Goal: Information Seeking & Learning: Learn about a topic

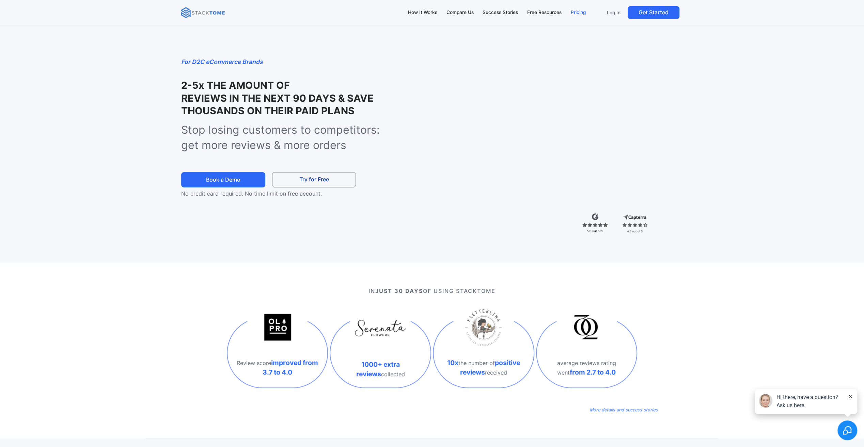
click at [576, 9] on div "Pricing" at bounding box center [577, 12] width 15 height 7
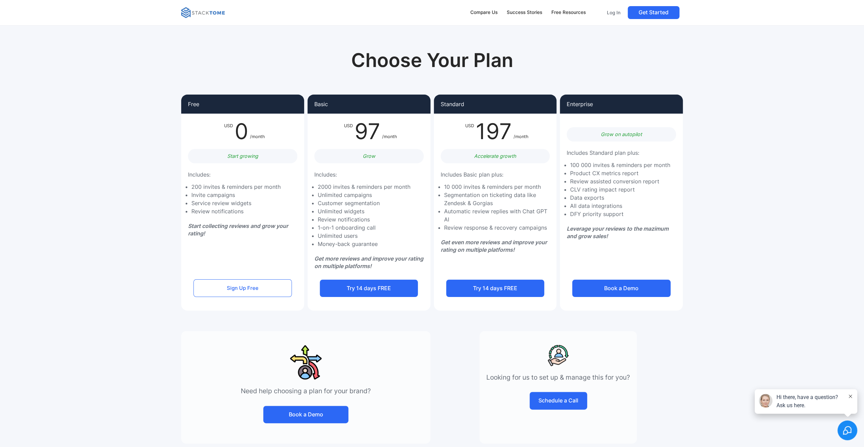
drag, startPoint x: 231, startPoint y: 273, endPoint x: 216, endPoint y: 106, distance: 167.7
click at [214, 14] on img at bounding box center [203, 12] width 44 height 11
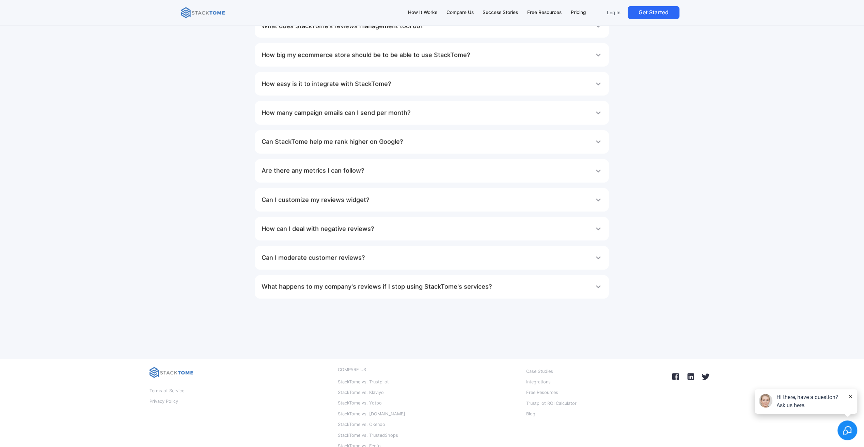
scroll to position [4390, 0]
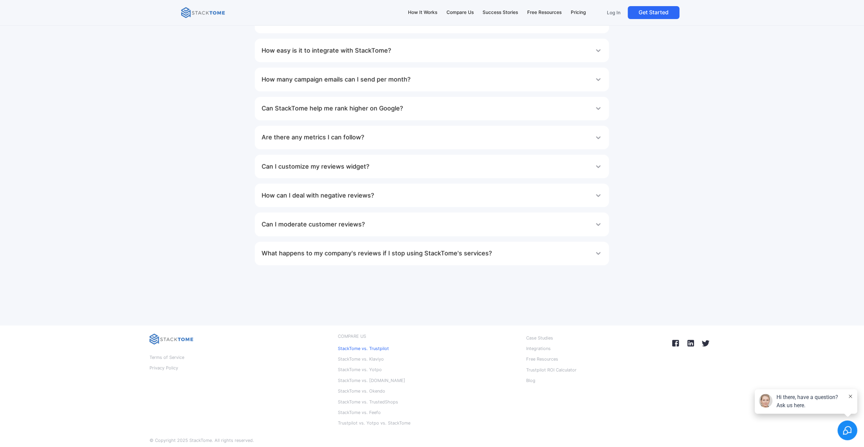
click at [383, 344] on p "StackTome vs. Trustpilot" at bounding box center [363, 348] width 51 height 9
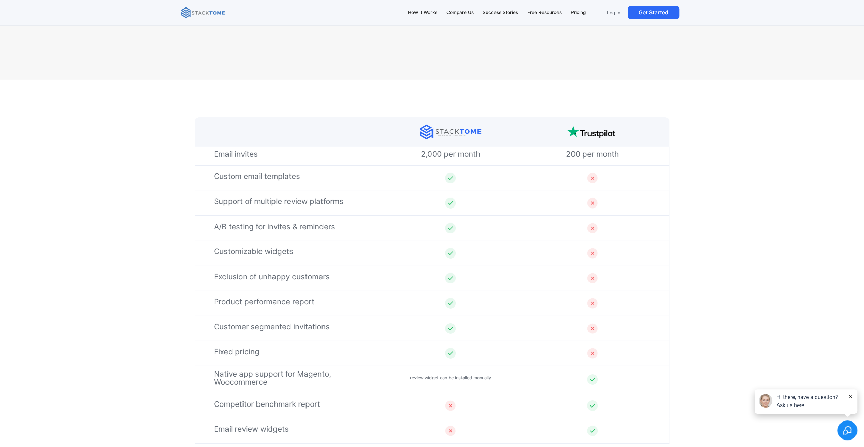
scroll to position [2213, 0]
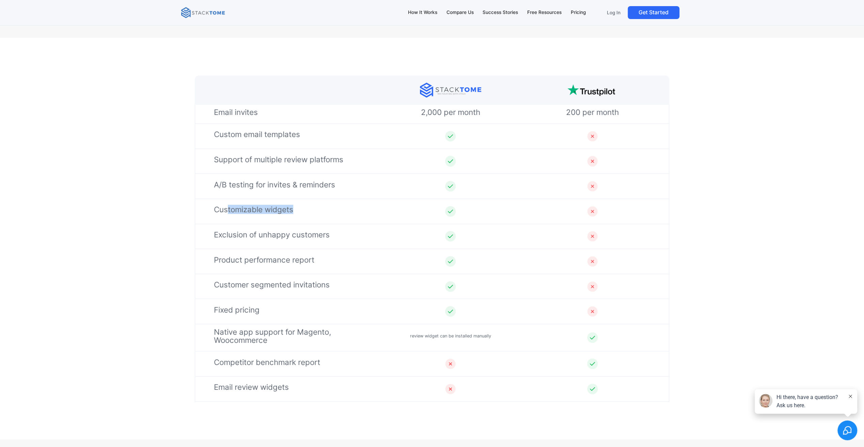
drag, startPoint x: 226, startPoint y: 210, endPoint x: 308, endPoint y: 210, distance: 82.4
click at [308, 210] on div "Customizable widgets" at bounding box center [290, 211] width 152 height 5
drag, startPoint x: 308, startPoint y: 210, endPoint x: 304, endPoint y: 216, distance: 8.3
click at [304, 216] on div "Customizable widgets" at bounding box center [432, 211] width 474 height 25
click at [304, 219] on div "Customizable widgets" at bounding box center [432, 211] width 474 height 25
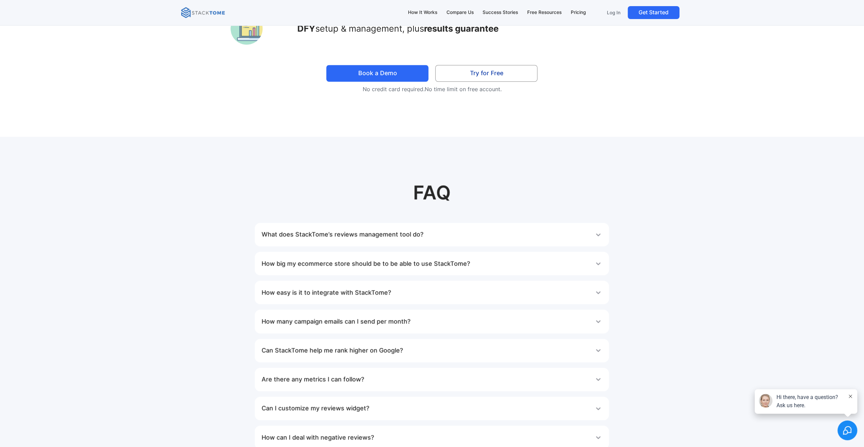
scroll to position [3098, 0]
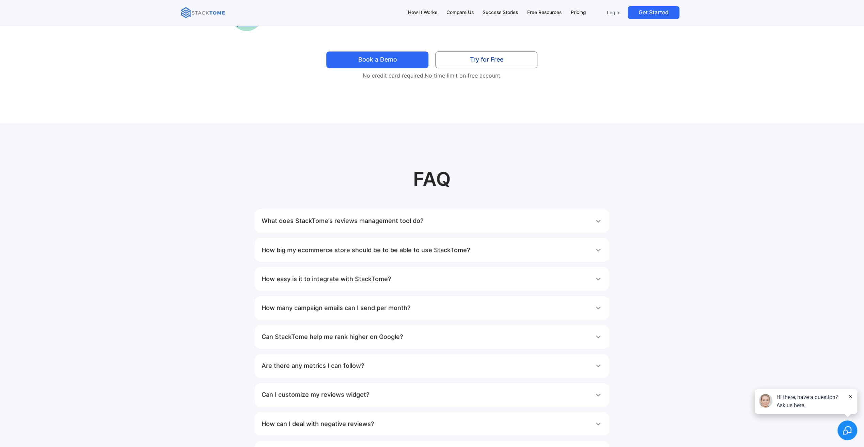
click at [453, 220] on div "What does StackTome’s reviews management tool do?" at bounding box center [431, 221] width 341 height 14
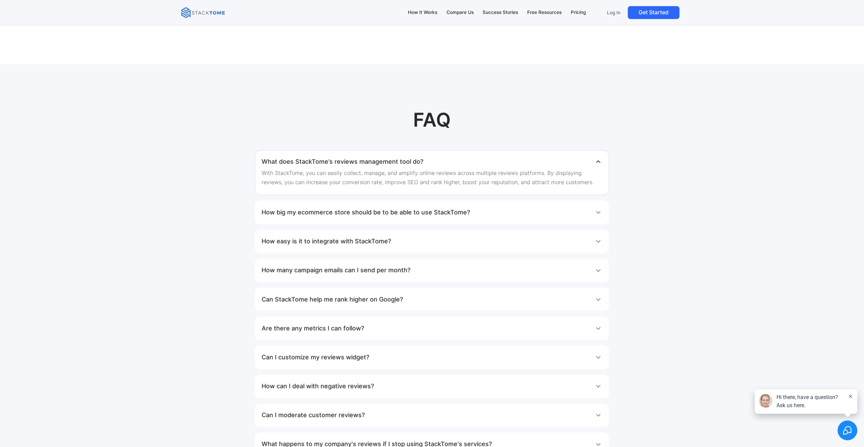
scroll to position [3166, 0]
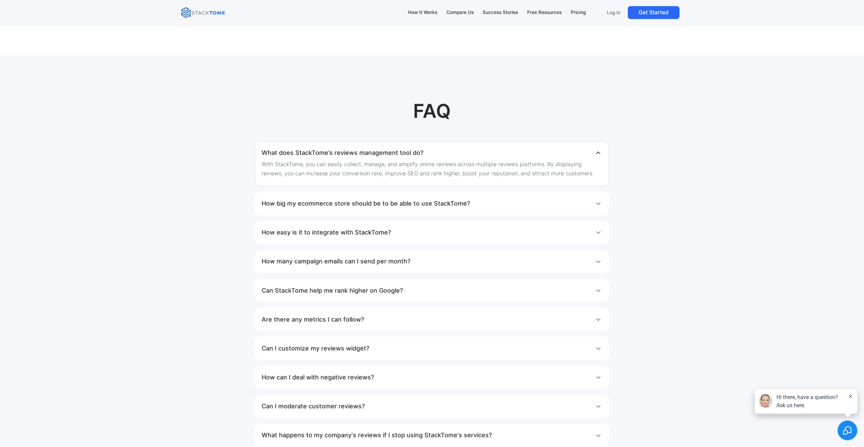
click at [397, 227] on div "How easy is it to integrate with StackTome?" at bounding box center [431, 233] width 341 height 14
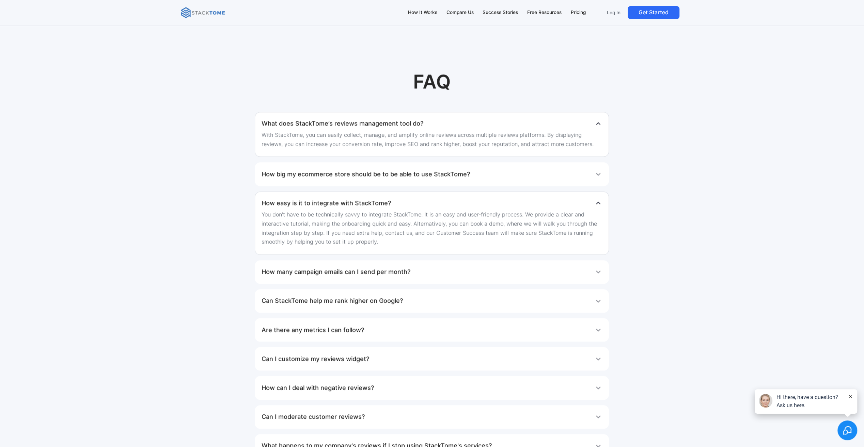
scroll to position [3234, 0]
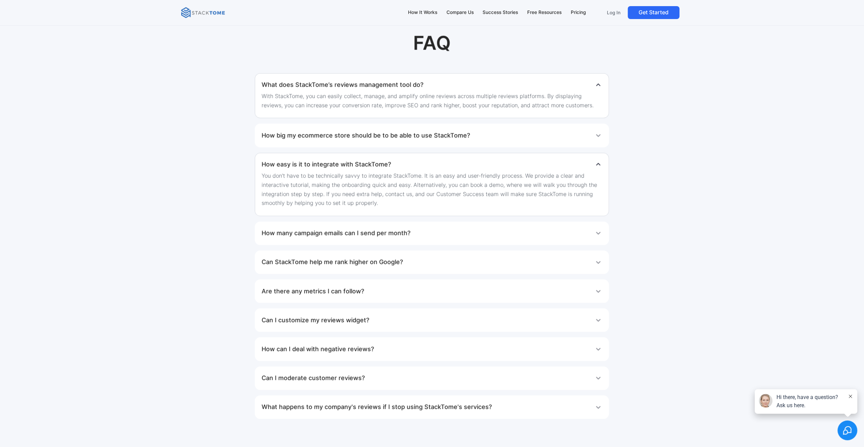
click at [407, 228] on h1 "How many campaign emails can I send per month?" at bounding box center [335, 233] width 149 height 14
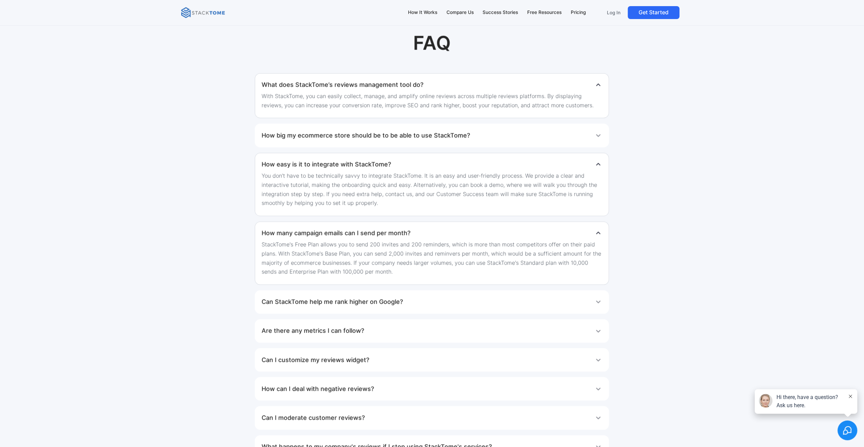
scroll to position [3336, 0]
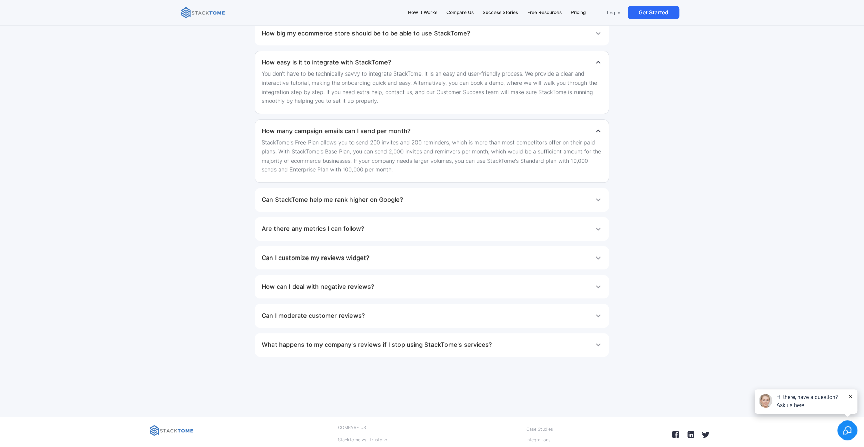
click at [502, 342] on div "What happens to my company's reviews if I stop using StackTome's services?" at bounding box center [431, 345] width 341 height 14
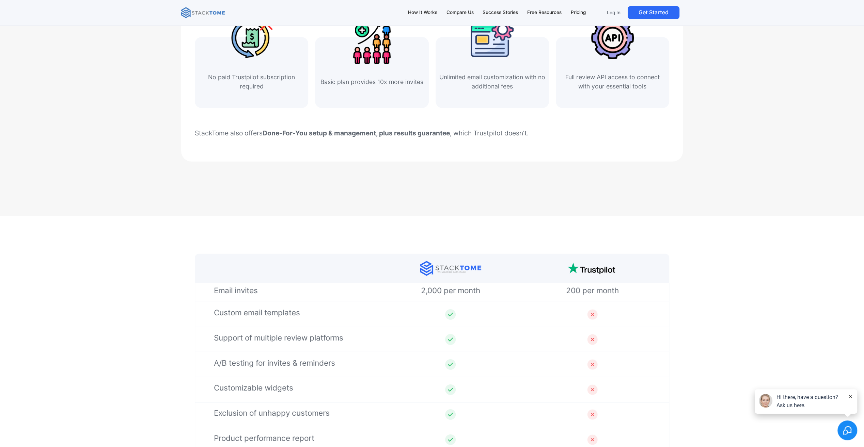
scroll to position [1974, 0]
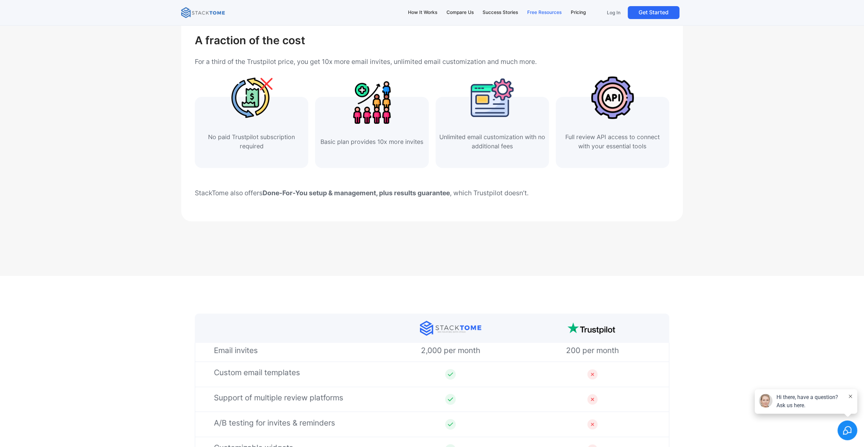
click at [534, 11] on div "Free Resources" at bounding box center [544, 12] width 34 height 7
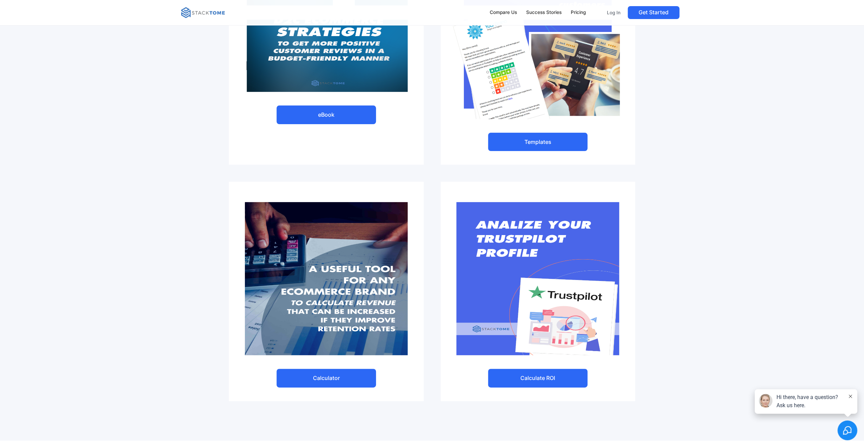
scroll to position [204, 0]
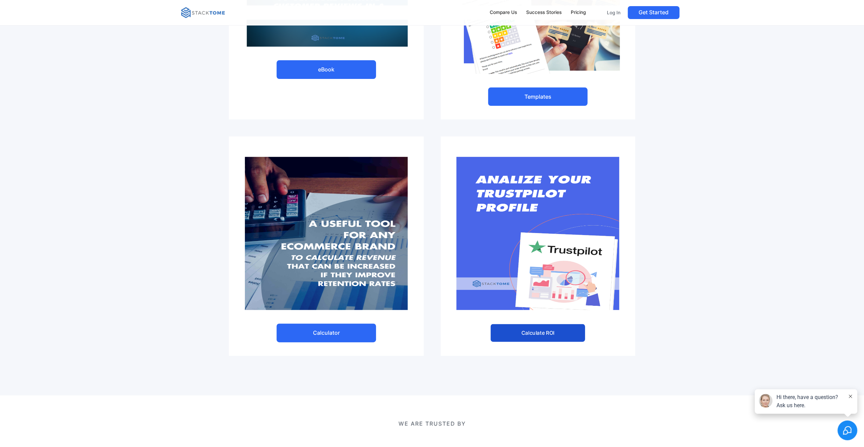
click at [543, 329] on link "Calculate ROI" at bounding box center [537, 333] width 95 height 18
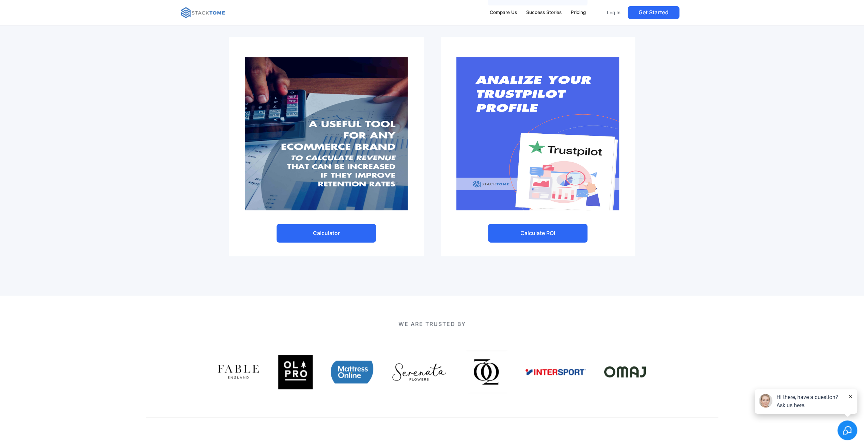
scroll to position [306, 0]
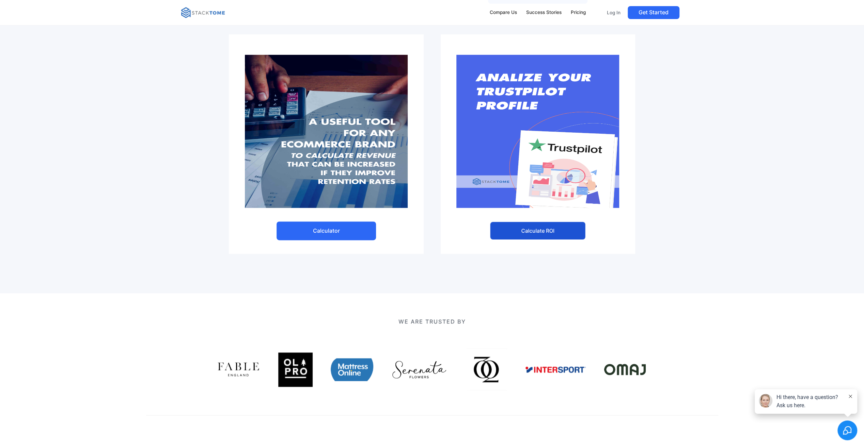
click at [529, 230] on link "Calculate ROI" at bounding box center [537, 231] width 95 height 18
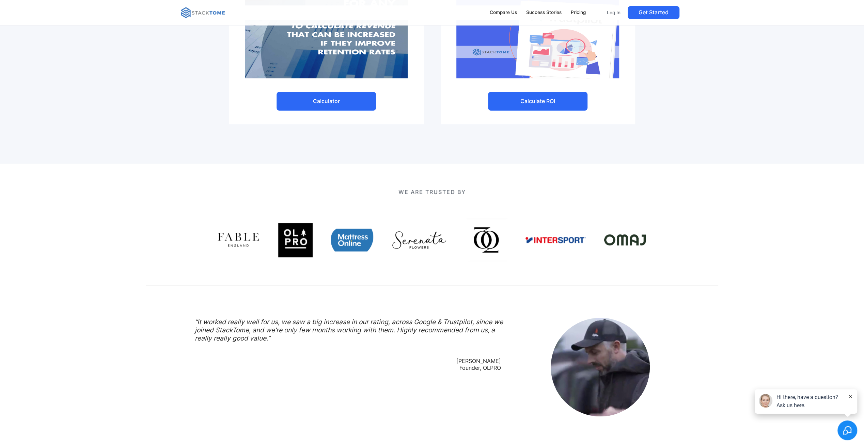
scroll to position [443, 0]
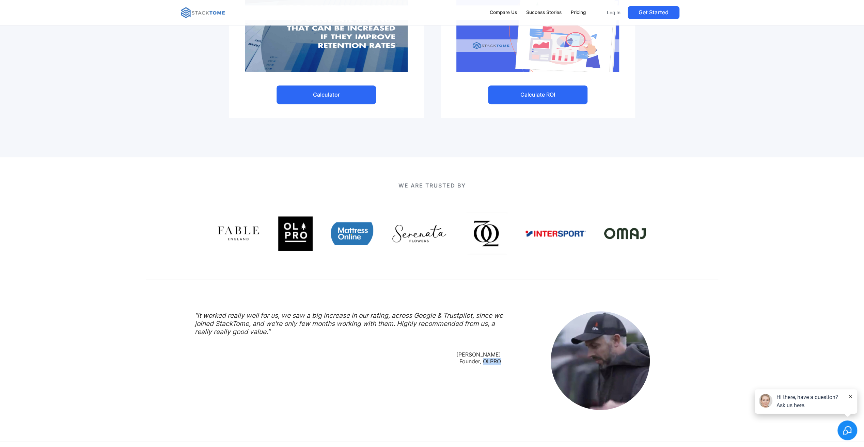
drag, startPoint x: 482, startPoint y: 361, endPoint x: 499, endPoint y: 365, distance: 17.4
click at [499, 365] on div "Daniel Walton Founder, OLPRO" at bounding box center [478, 358] width 45 height 14
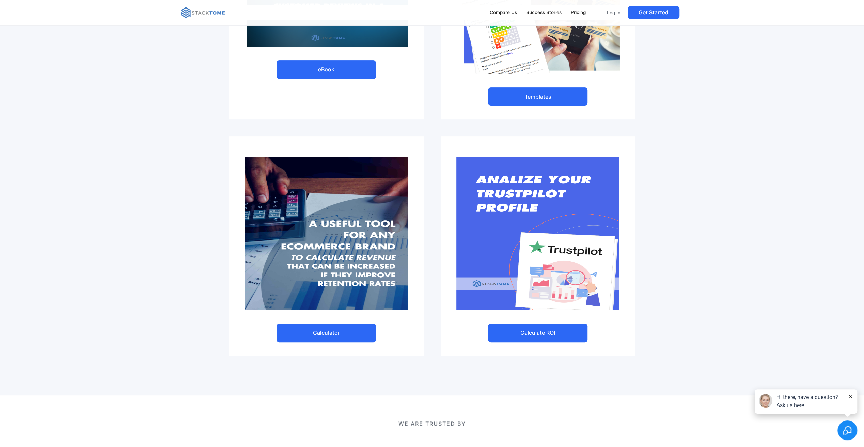
scroll to position [0, 0]
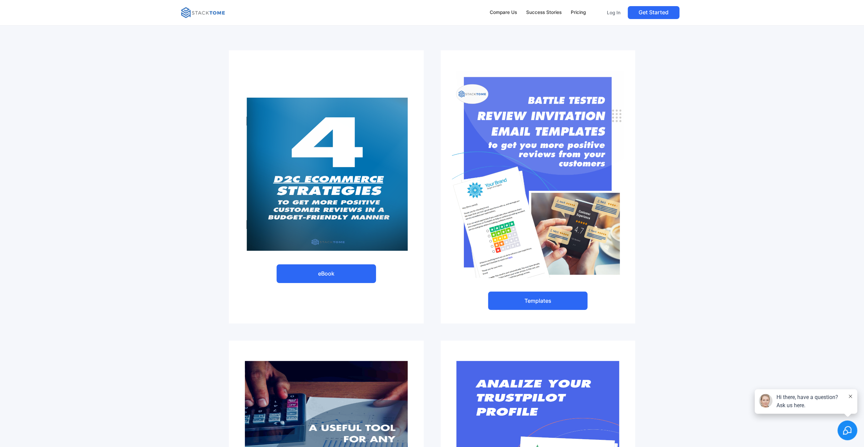
drag, startPoint x: 387, startPoint y: 359, endPoint x: 399, endPoint y: 215, distance: 145.1
click at [536, 12] on div "Success Stories" at bounding box center [543, 12] width 35 height 7
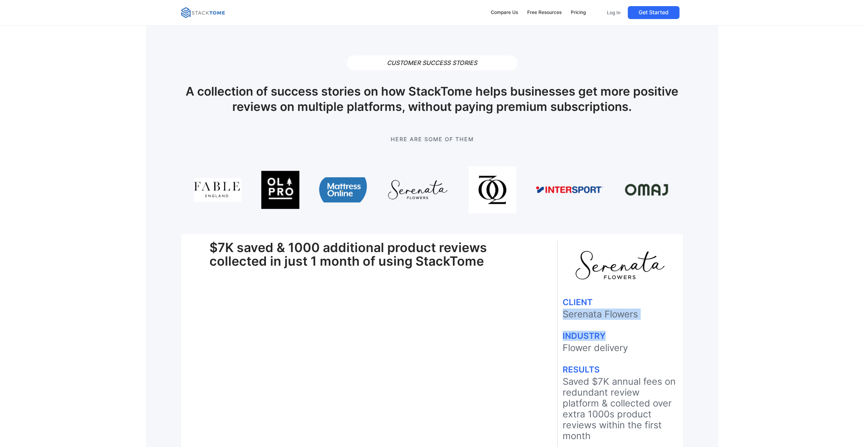
drag, startPoint x: 562, startPoint y: 315, endPoint x: 639, endPoint y: 320, distance: 76.4
click at [639, 320] on div "CLIENT Serenata Flowers INDUSTRY Flower delivery RESULTS Saved $7K annual fees …" at bounding box center [619, 409] width 125 height 318
click at [638, 318] on p "Serenata Flowers" at bounding box center [619, 314] width 115 height 11
click at [637, 317] on p "Serenata Flowers" at bounding box center [619, 314] width 115 height 11
click at [634, 315] on p "Serenata Flowers" at bounding box center [619, 314] width 115 height 11
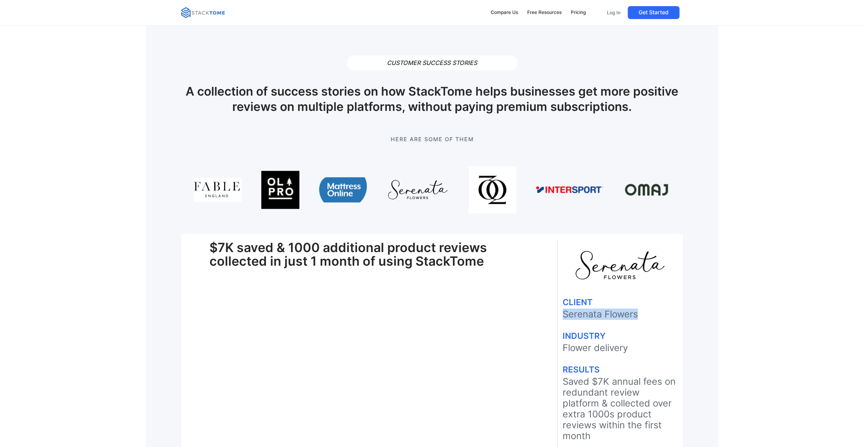
drag, startPoint x: 637, startPoint y: 315, endPoint x: 564, endPoint y: 312, distance: 72.9
click at [564, 312] on p "Serenata Flowers" at bounding box center [619, 314] width 115 height 11
copy p "Serenata Flowers"
